Goal: Transaction & Acquisition: Purchase product/service

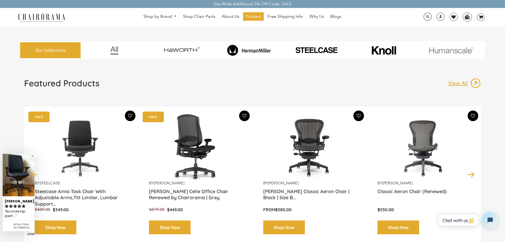
click at [250, 50] on img at bounding box center [249, 50] width 65 height 11
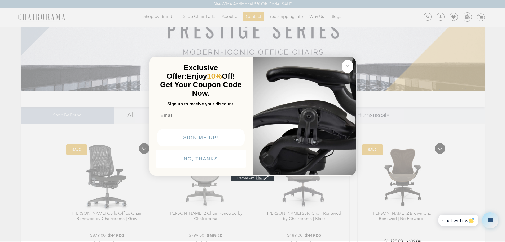
scroll to position [80, 0]
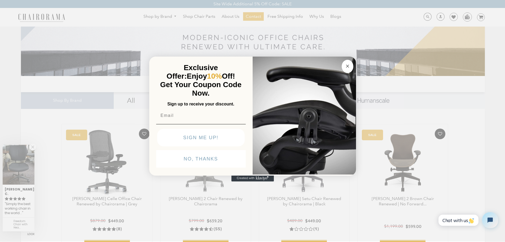
click at [182, 115] on input "Email" at bounding box center [201, 115] width 90 height 11
type input "bblodnikar@yahoo.com"
click at [207, 139] on button "SIGN ME UP!" at bounding box center [201, 138] width 88 height 18
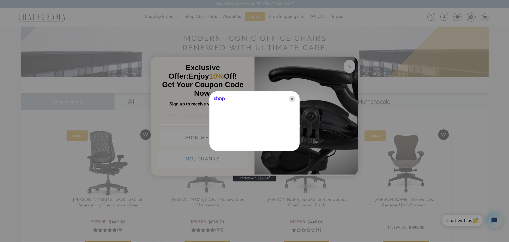
click at [293, 99] on icon "Close" at bounding box center [292, 98] width 6 height 6
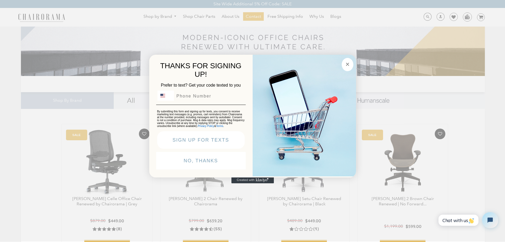
scroll to position [0, 0]
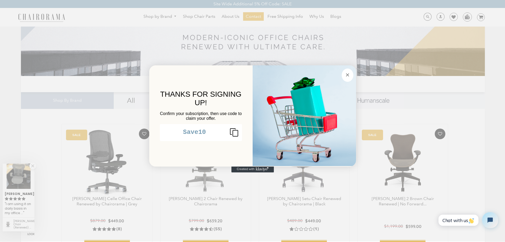
click at [349, 76] on icon "Close dialog" at bounding box center [347, 74] width 3 height 3
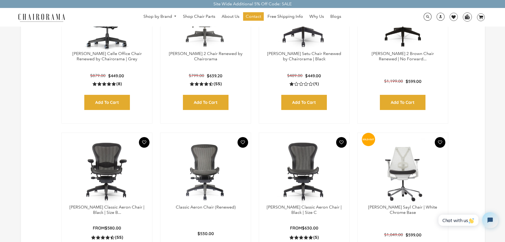
scroll to position [239, 0]
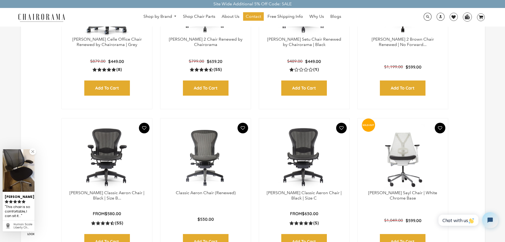
click at [312, 148] on img at bounding box center [304, 157] width 80 height 66
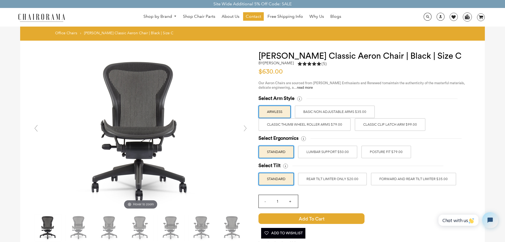
click at [325, 125] on label "Classic Thumb Wheel Roller Arms $79.00" at bounding box center [305, 124] width 92 height 13
click at [0, 0] on input "Classic Thumb Wheel Roller Arms $79.00" at bounding box center [0, 0] width 0 height 0
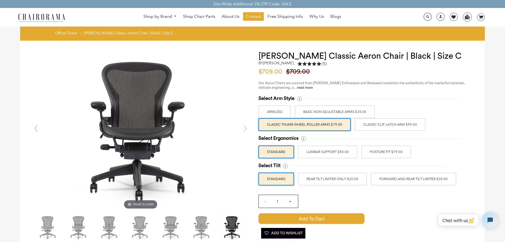
click at [382, 125] on label "Classic Clip Latch Arm $99.00" at bounding box center [390, 124] width 71 height 13
click at [0, 0] on input "Classic Clip Latch Arm $99.00" at bounding box center [0, 0] width 0 height 0
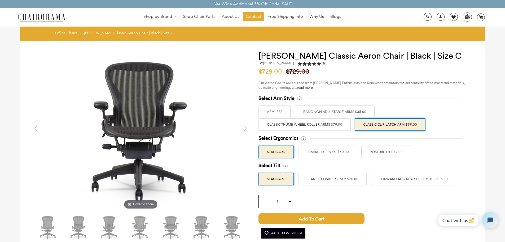
click at [337, 110] on label "BASIC NON ADJUSTABLE ARMS $35.00" at bounding box center [335, 111] width 80 height 13
click at [0, 0] on input "BASIC NON ADJUSTABLE ARMS $35.00" at bounding box center [0, 0] width 0 height 0
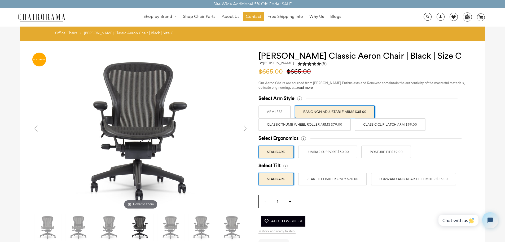
click at [395, 123] on label "Classic Clip Latch Arm $99.00" at bounding box center [390, 124] width 71 height 13
click at [0, 0] on input "Classic Clip Latch Arm $99.00" at bounding box center [0, 0] width 0 height 0
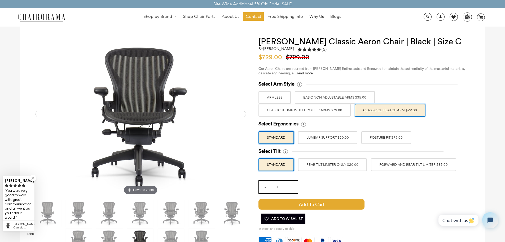
scroll to position [27, 0]
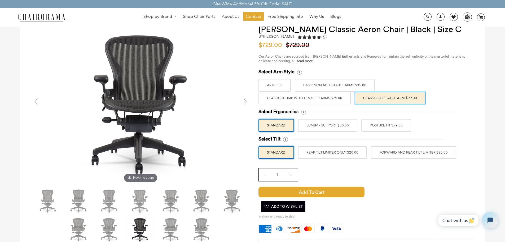
click at [419, 153] on label "FORWARD AND REAR TILT LIMITER $35.00" at bounding box center [413, 152] width 85 height 13
click at [0, 0] on input "FORWARD AND REAR TILT LIMITER $35.00" at bounding box center [0, 0] width 0 height 0
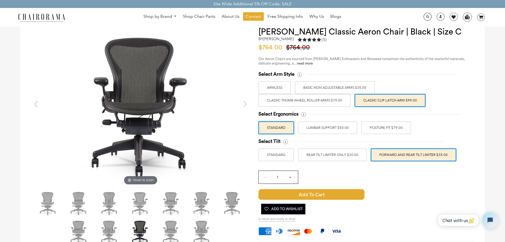
scroll to position [0, 0]
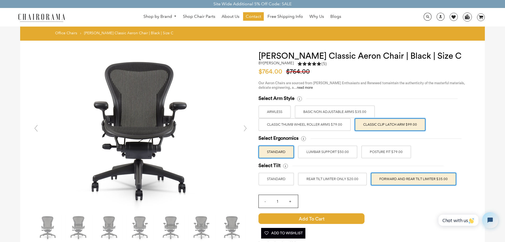
click at [292, 125] on label "Classic Thumb Wheel Roller Arms $79.00" at bounding box center [305, 124] width 92 height 13
click at [0, 0] on input "Classic Thumb Wheel Roller Arms $79.00" at bounding box center [0, 0] width 0 height 0
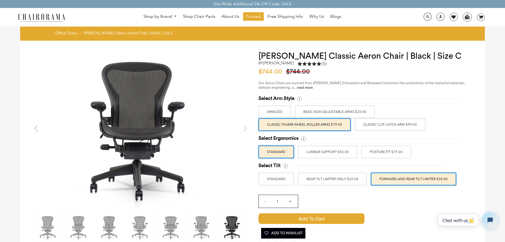
click at [384, 125] on label "Classic Clip Latch Arm $99.00" at bounding box center [390, 124] width 71 height 13
click at [0, 0] on input "Classic Clip Latch Arm $99.00" at bounding box center [0, 0] width 0 height 0
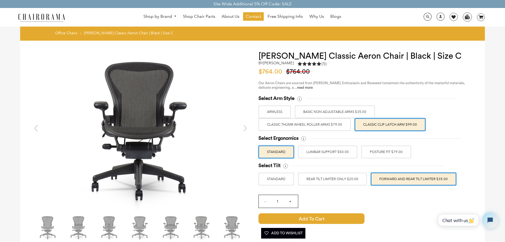
click at [320, 124] on label "Classic Thumb Wheel Roller Arms $79.00" at bounding box center [305, 124] width 92 height 13
click at [0, 0] on input "Classic Thumb Wheel Roller Arms $79.00" at bounding box center [0, 0] width 0 height 0
